Goal: Task Accomplishment & Management: Manage account settings

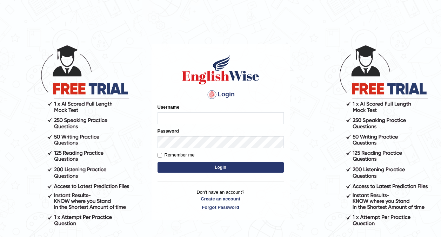
type input "0416031414"
click at [218, 166] on button "Login" at bounding box center [221, 167] width 126 height 11
